Goal: Answer question/provide support

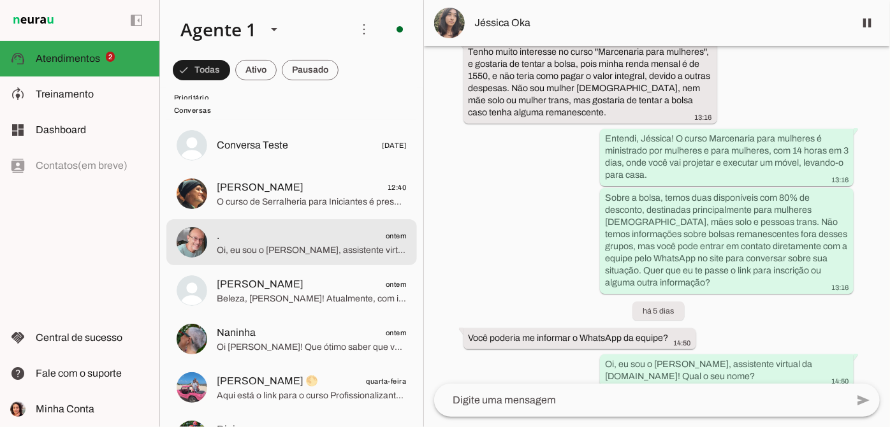
scroll to position [115, 0]
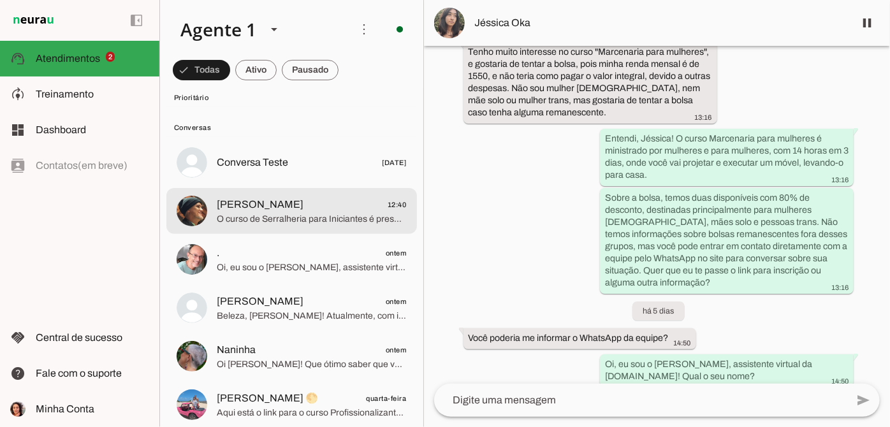
click at [326, 207] on span "Cauê Salles 12:40" at bounding box center [312, 205] width 190 height 16
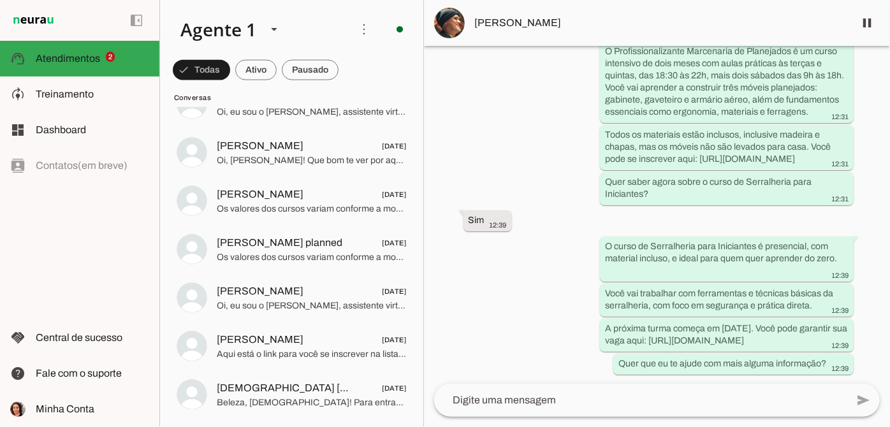
scroll to position [10703, 0]
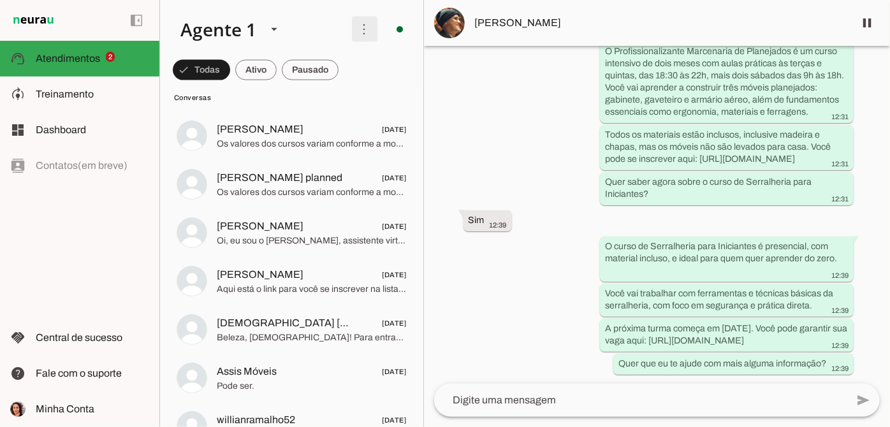
click at [355, 31] on span at bounding box center [364, 29] width 31 height 31
click at [503, 135] on div "Agente ativado há cerca de 1 hora Olá! Quero saber mais sobre os cursos da Ofic…" at bounding box center [657, 215] width 466 height 338
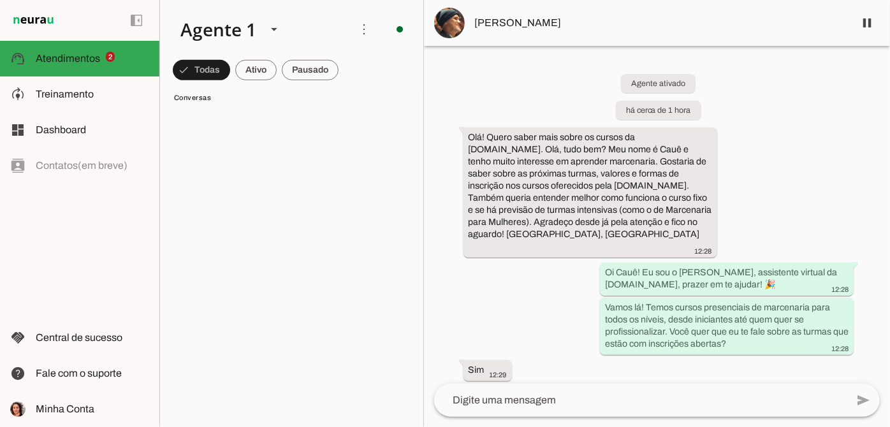
scroll to position [0, 0]
